Goal: Task Accomplishment & Management: Complete application form

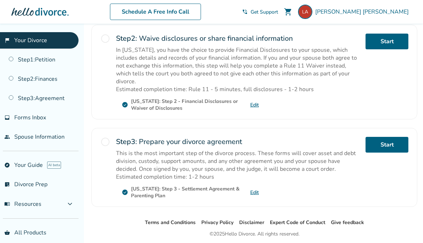
scroll to position [222, 0]
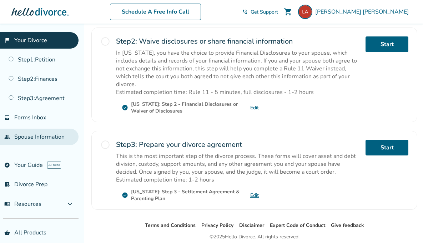
click at [45, 134] on link "people Spouse Information" at bounding box center [39, 137] width 79 height 16
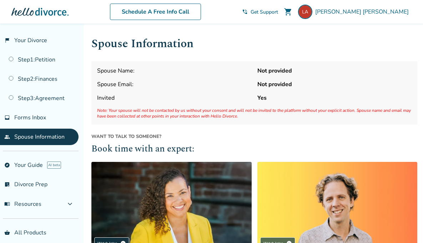
click at [107, 99] on span "Invited" at bounding box center [174, 98] width 155 height 8
click at [133, 75] on div "Spouse Name: Not provided Spouse Email: Not provided Invited Yes Note: Your spo…" at bounding box center [254, 93] width 326 height 64
